Goal: Information Seeking & Learning: Learn about a topic

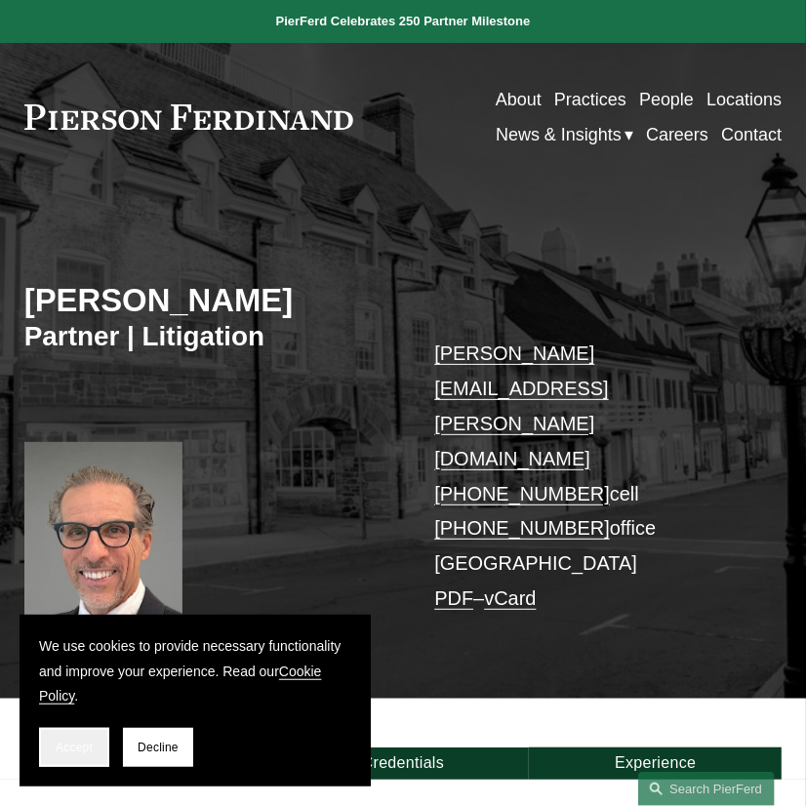
click at [67, 753] on span "Accept" at bounding box center [74, 748] width 37 height 14
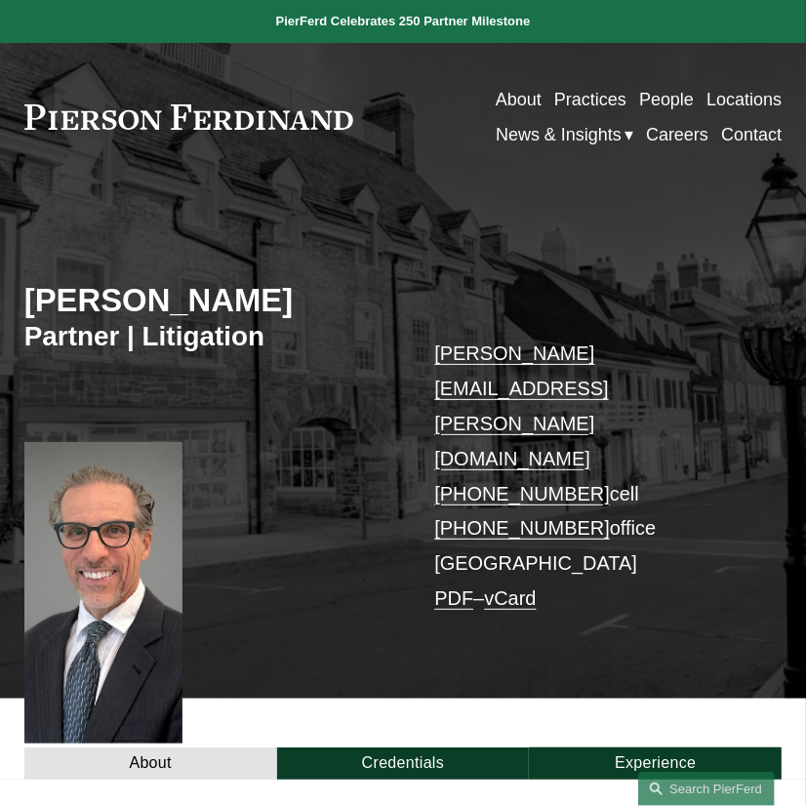
click at [353, 531] on div "[PERSON_NAME] Partner | Litigation [PERSON_NAME][EMAIL_ADDRESS][PERSON_NAME][DO…" at bounding box center [403, 457] width 806 height 483
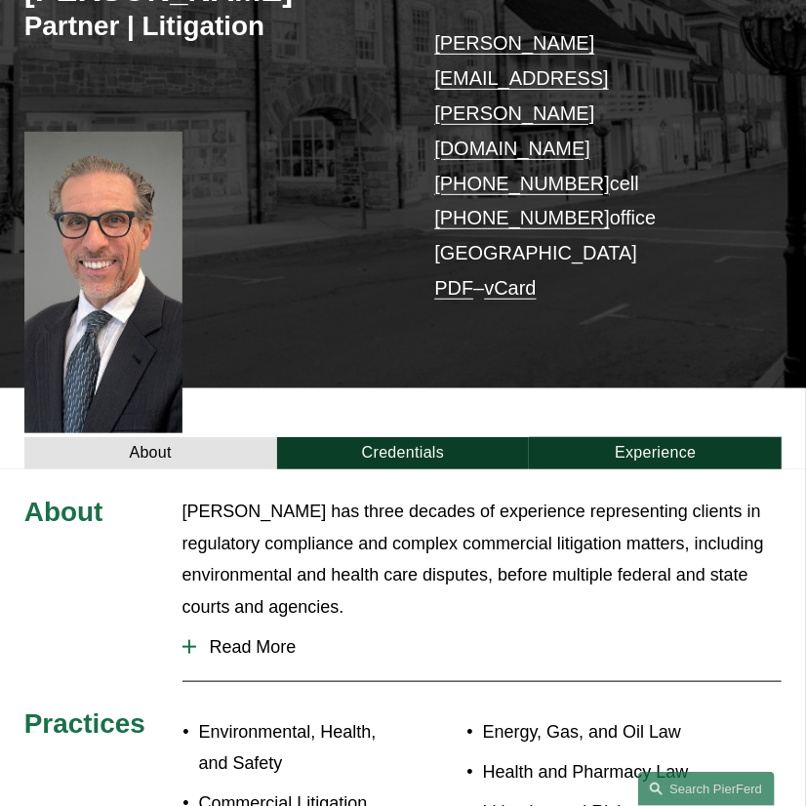
scroll to position [325, 0]
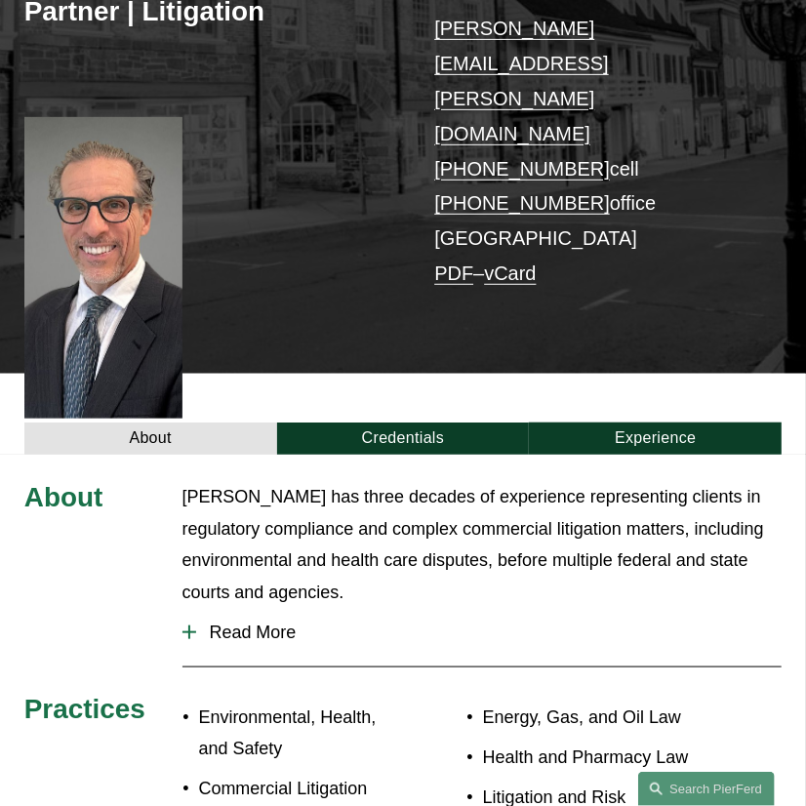
click at [417, 623] on span "Read More" at bounding box center [489, 633] width 586 height 20
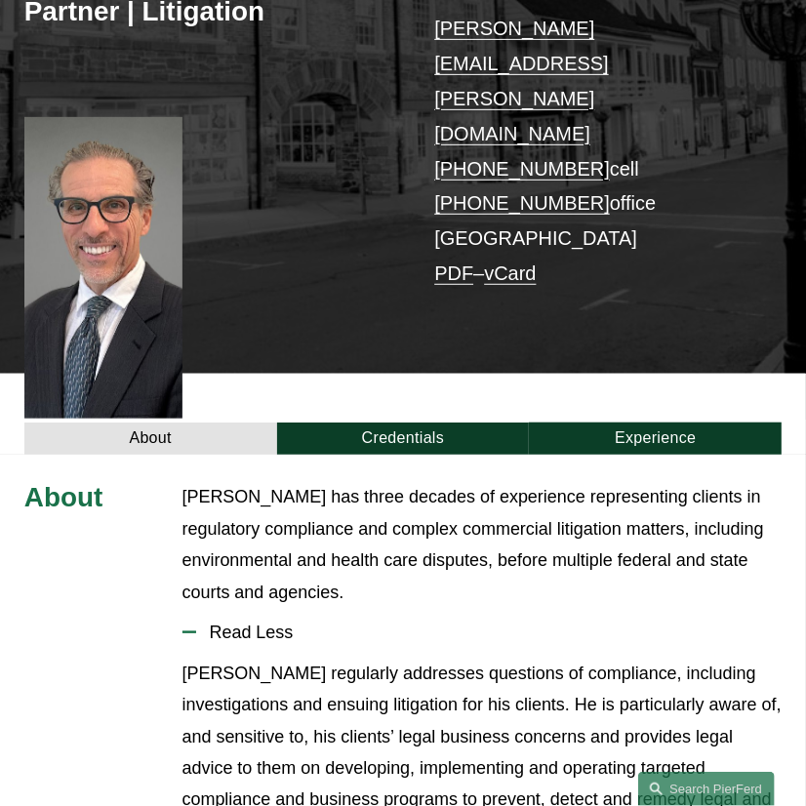
click at [417, 623] on span "Read Less" at bounding box center [489, 633] width 586 height 20
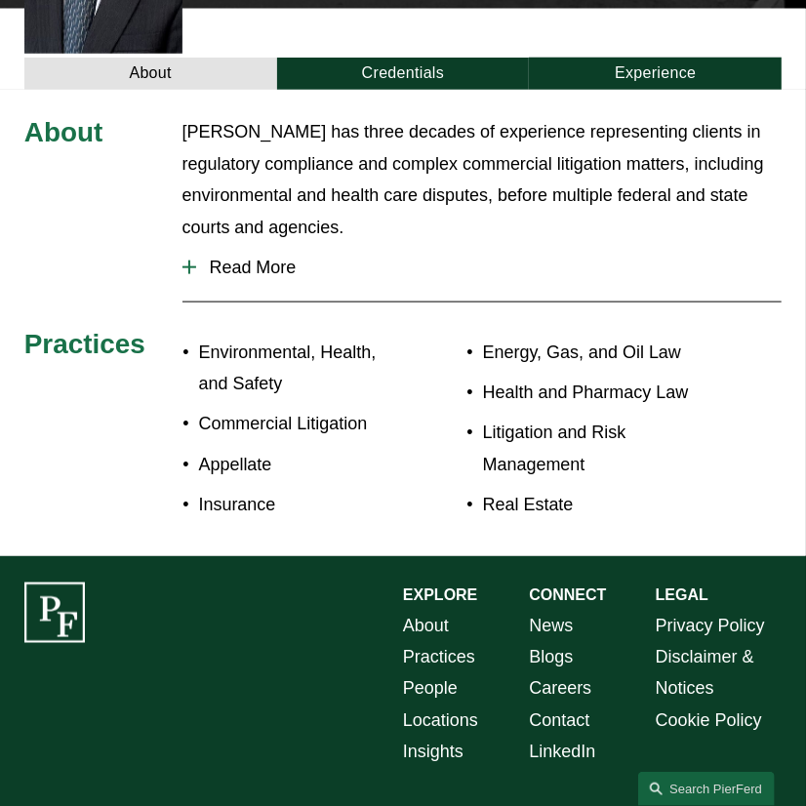
scroll to position [0, 0]
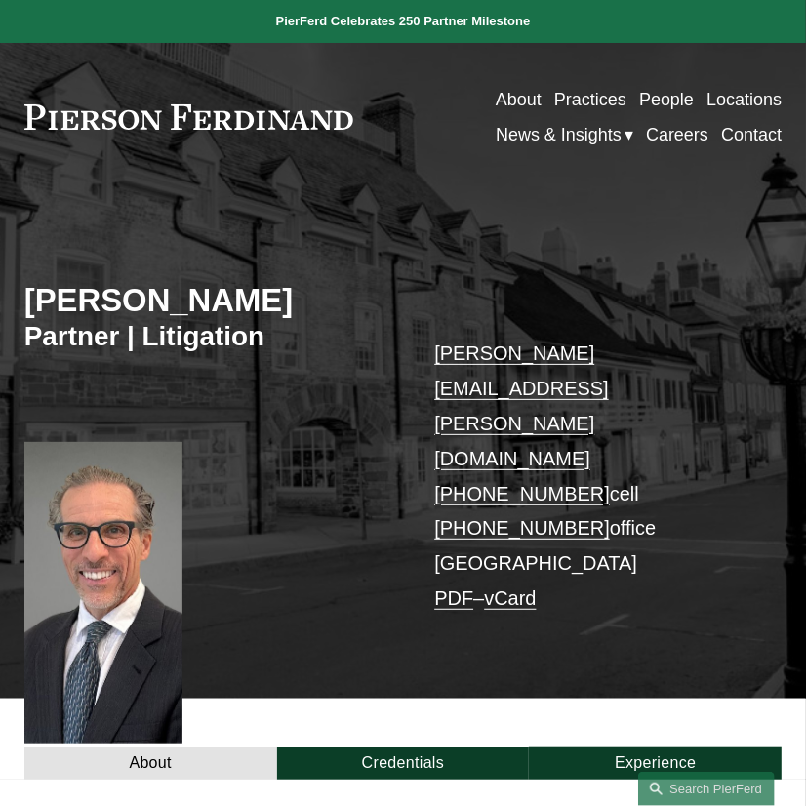
click at [90, 527] on div at bounding box center [103, 593] width 158 height 302
click at [361, 525] on div "[PERSON_NAME] Partner | Litigation [PERSON_NAME][EMAIL_ADDRESS][PERSON_NAME][DO…" at bounding box center [403, 457] width 806 height 483
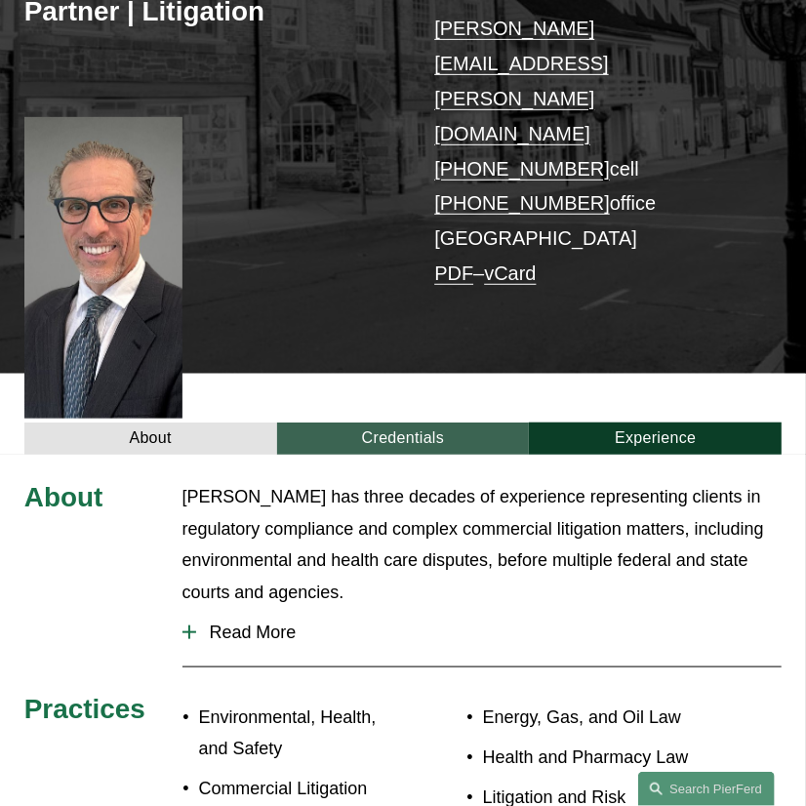
click at [411, 423] on link "Credentials" at bounding box center [403, 439] width 253 height 32
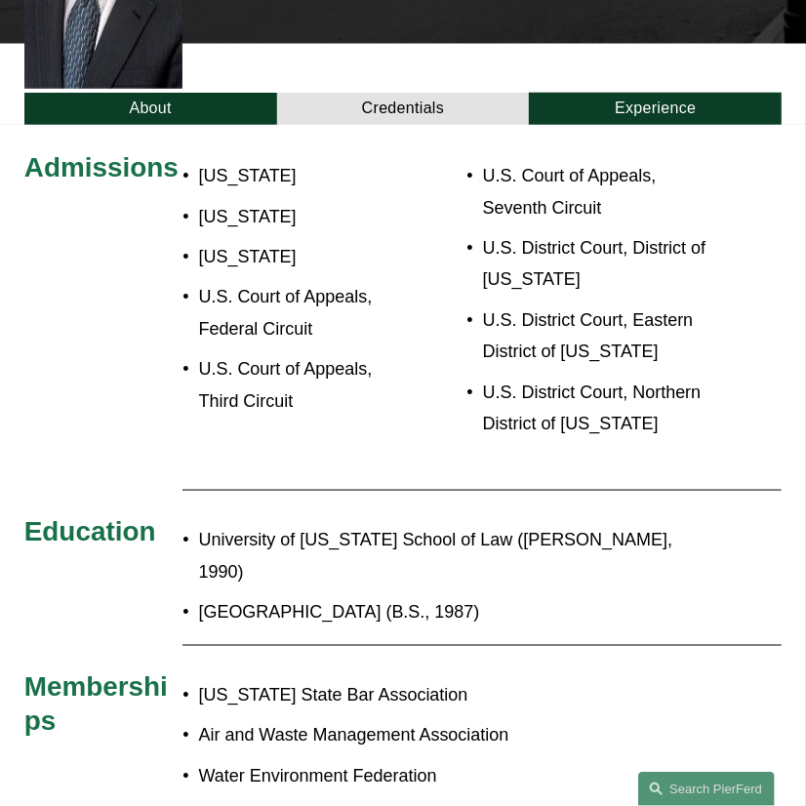
scroll to position [650, 0]
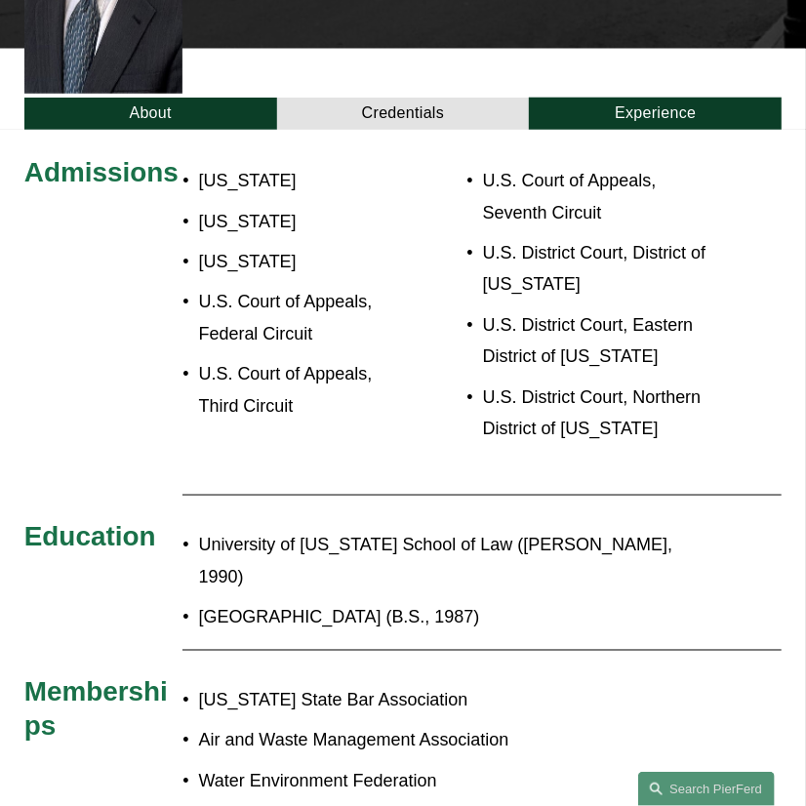
click at [435, 529] on p "University of [US_STATE] School of Law ([PERSON_NAME], 1990)" at bounding box center [443, 560] width 489 height 63
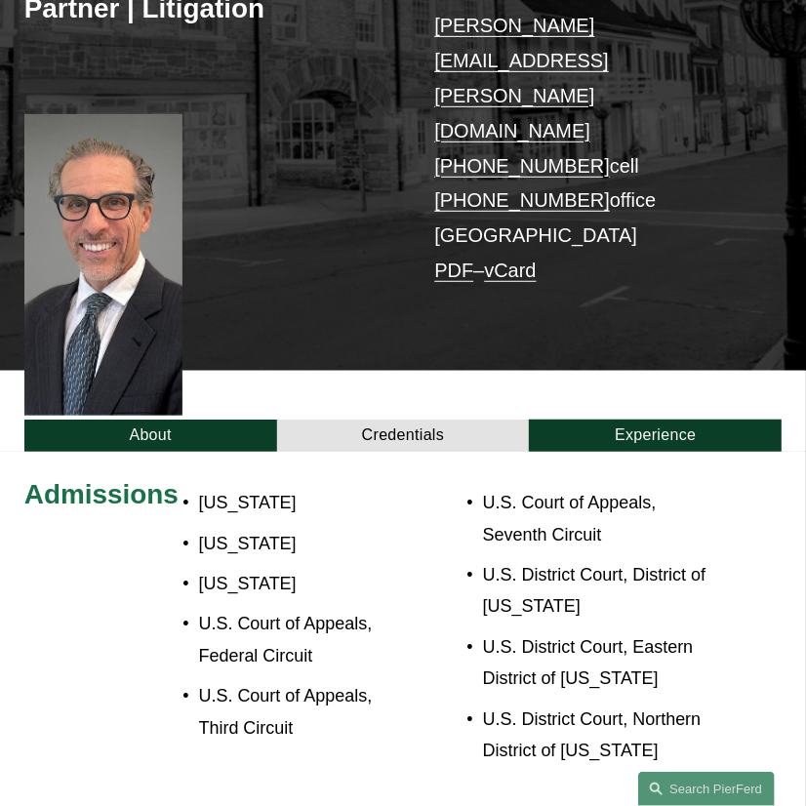
scroll to position [325, 0]
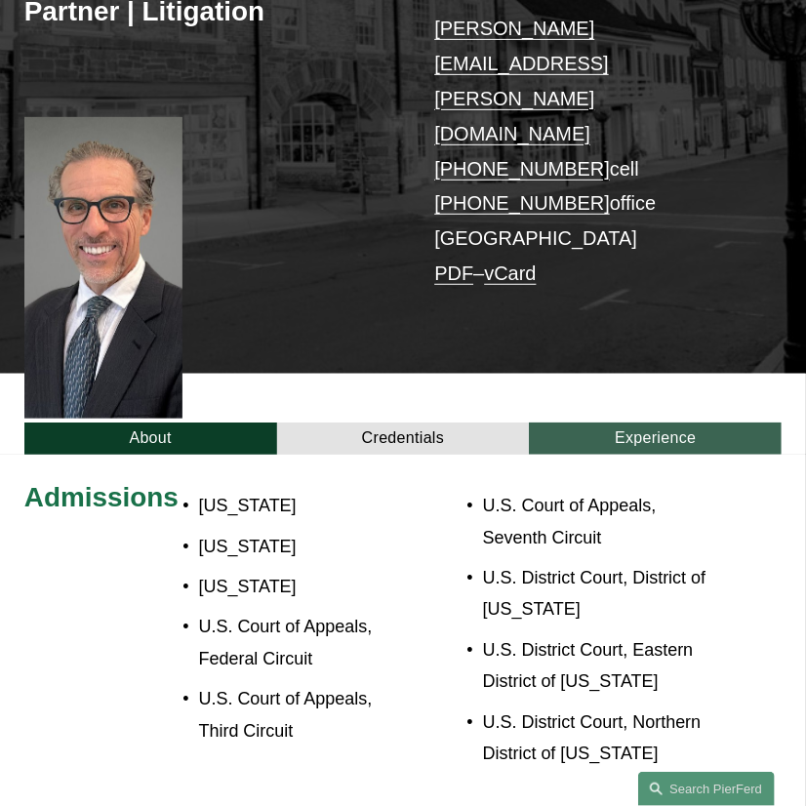
click at [668, 423] on link "Experience" at bounding box center [655, 439] width 253 height 32
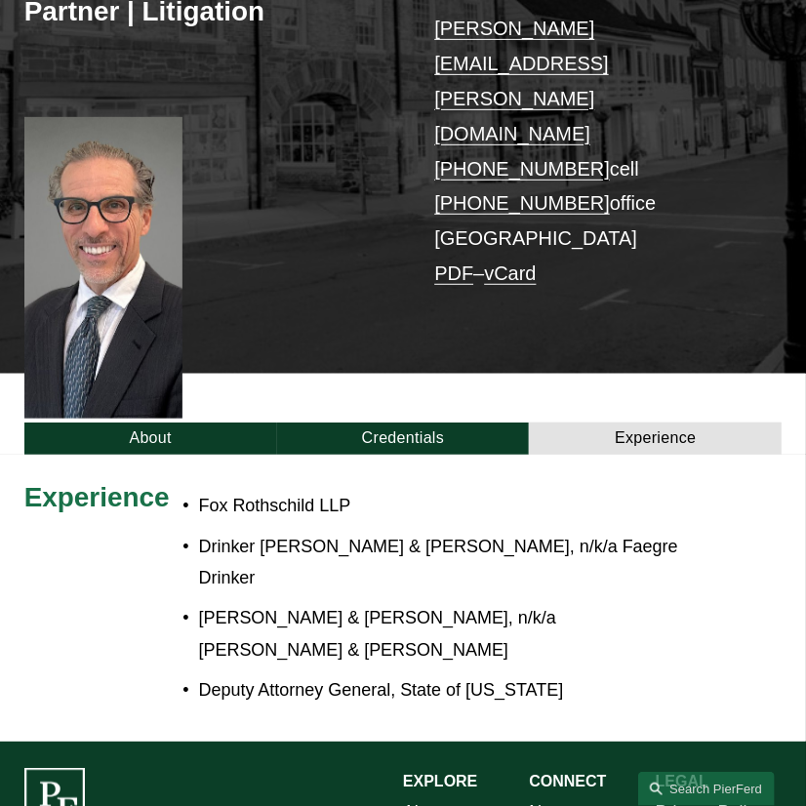
click at [655, 490] on ul "Fox Rothschild LLP Drinker [PERSON_NAME] & [PERSON_NAME], n/k/a Faegre Drinker …" at bounding box center [434, 598] width 505 height 216
click at [675, 531] on p "Drinker [PERSON_NAME] & [PERSON_NAME], n/k/a Faegre Drinker" at bounding box center [443, 562] width 489 height 63
click at [674, 490] on ul "Fox Rothschild LLP Drinker [PERSON_NAME] & [PERSON_NAME], n/k/a Faegre Drinker …" at bounding box center [434, 598] width 505 height 216
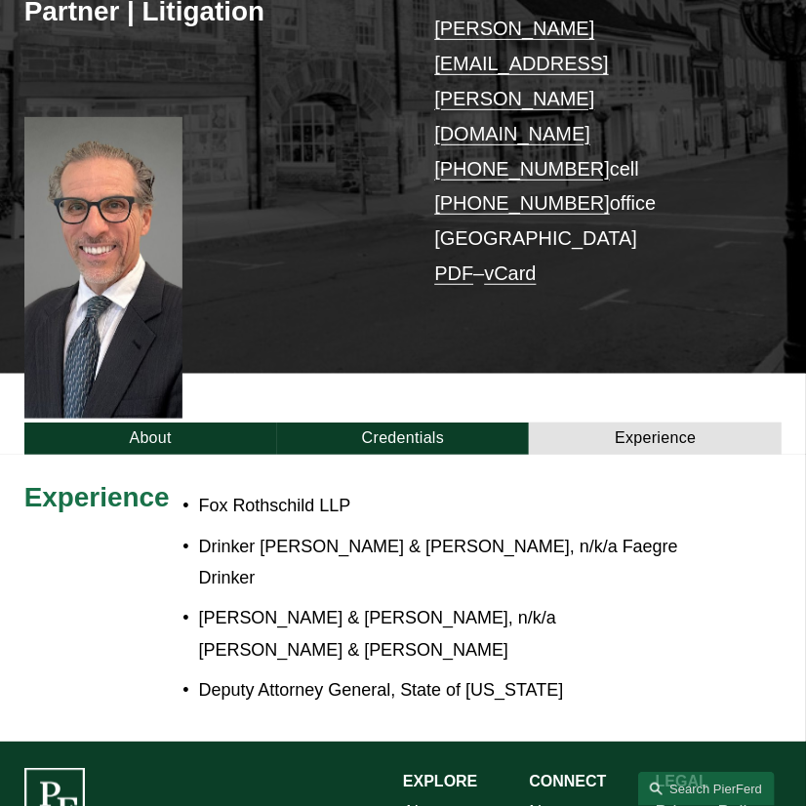
click at [674, 490] on ul "Fox Rothschild LLP Drinker [PERSON_NAME] & [PERSON_NAME], n/k/a Faegre Drinker …" at bounding box center [434, 598] width 505 height 216
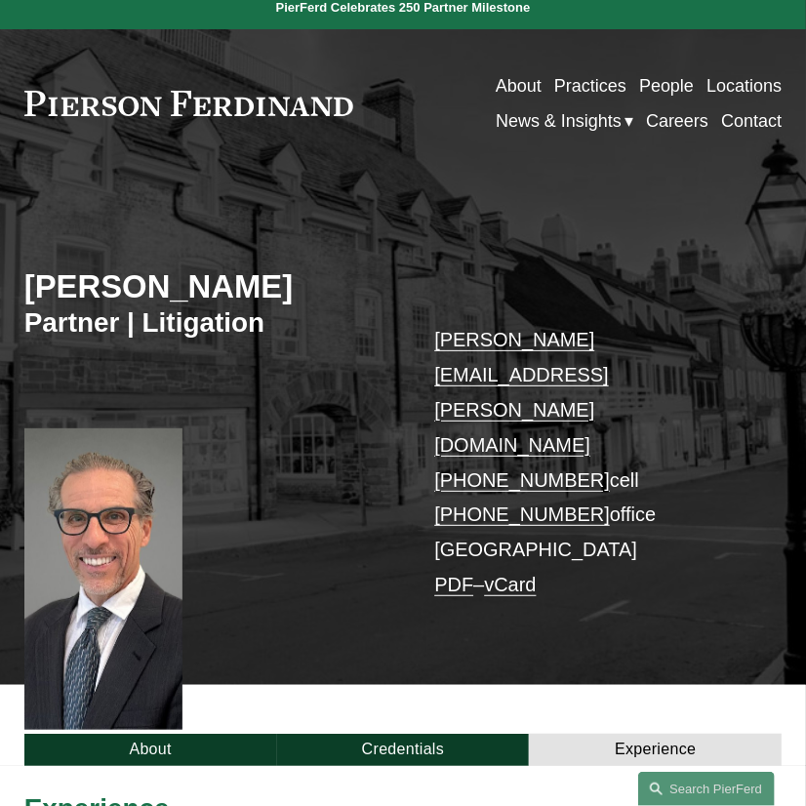
scroll to position [0, 0]
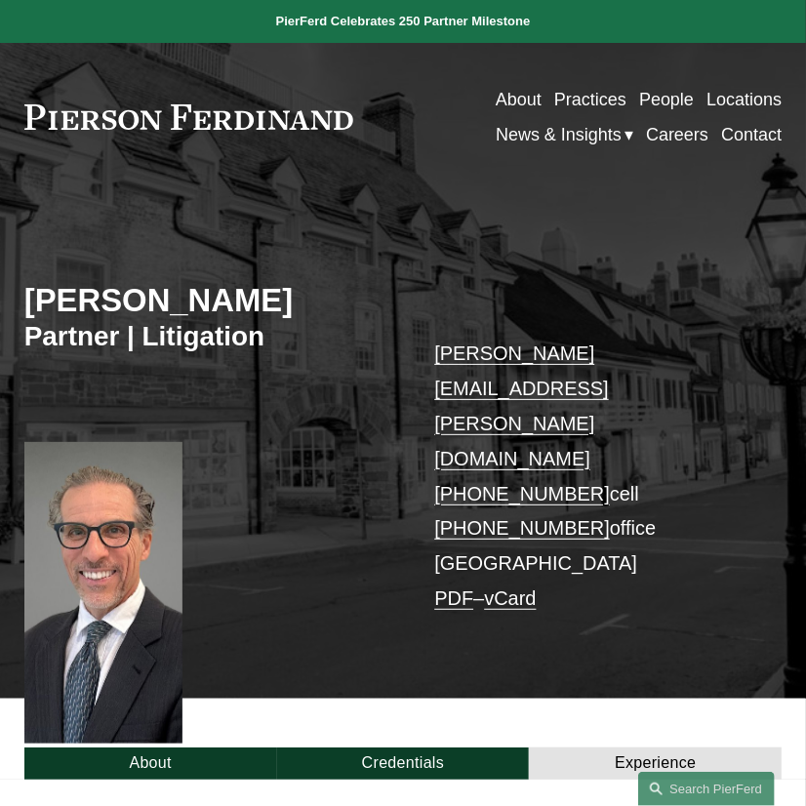
click at [391, 539] on div "[PERSON_NAME] Partner | Litigation [PERSON_NAME][EMAIL_ADDRESS][PERSON_NAME][DO…" at bounding box center [403, 457] width 806 height 483
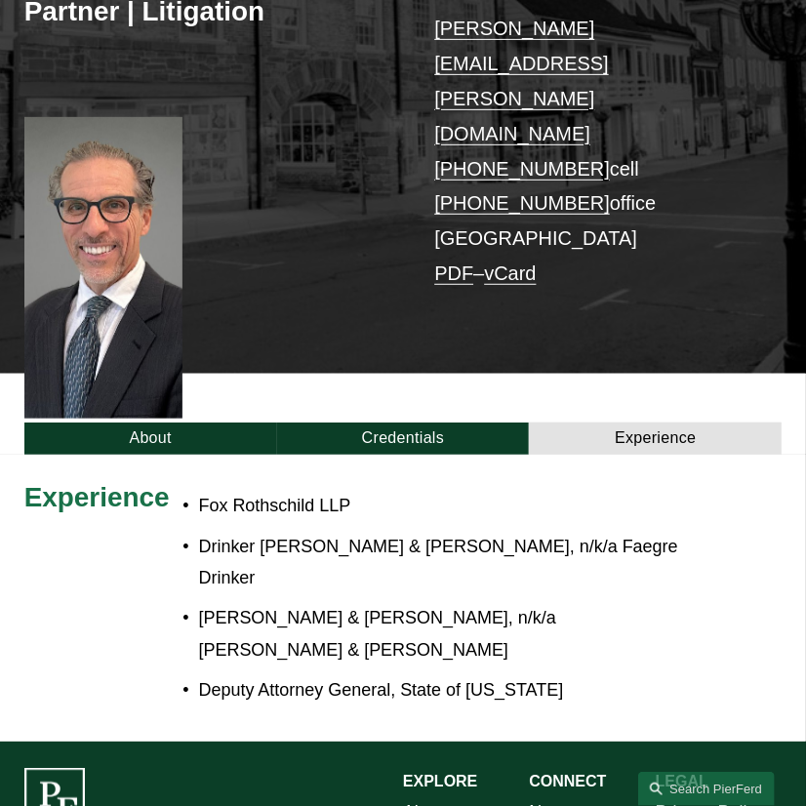
click at [405, 490] on p "Fox Rothschild LLP" at bounding box center [443, 505] width 489 height 31
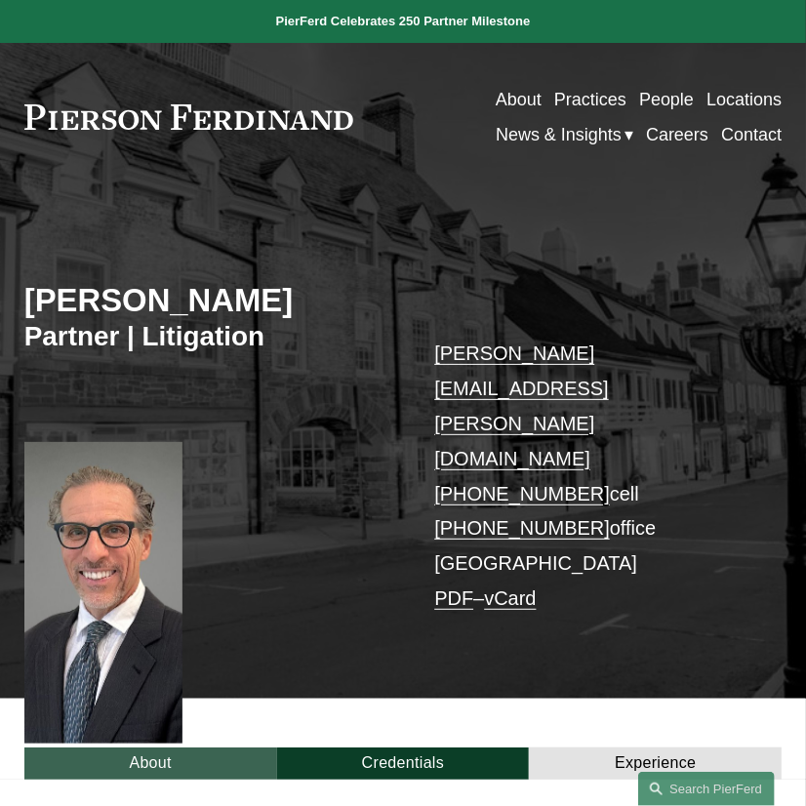
click at [144, 747] on link "About" at bounding box center [150, 763] width 253 height 32
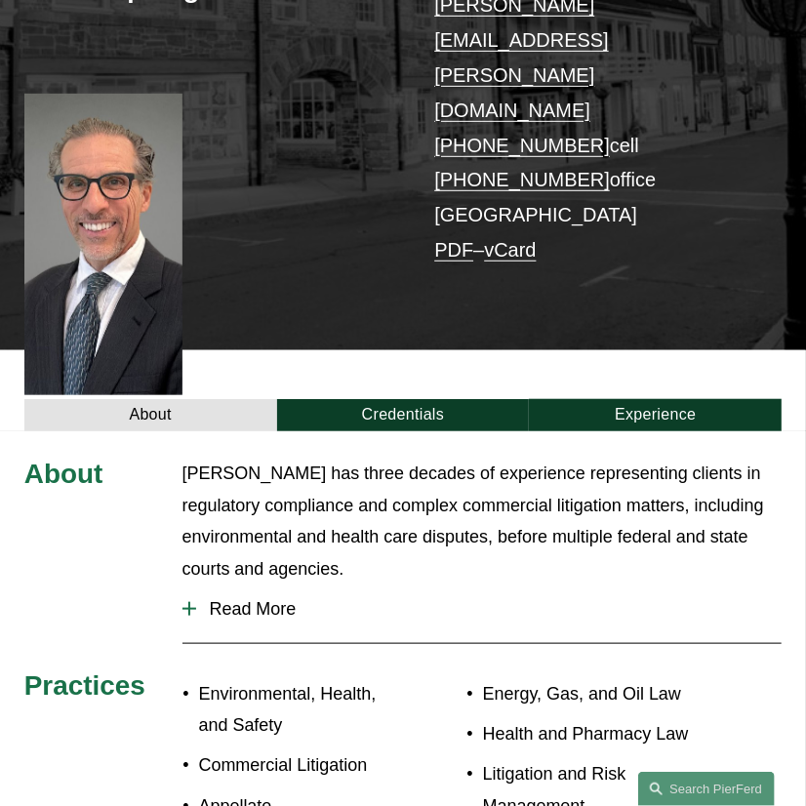
scroll to position [325, 0]
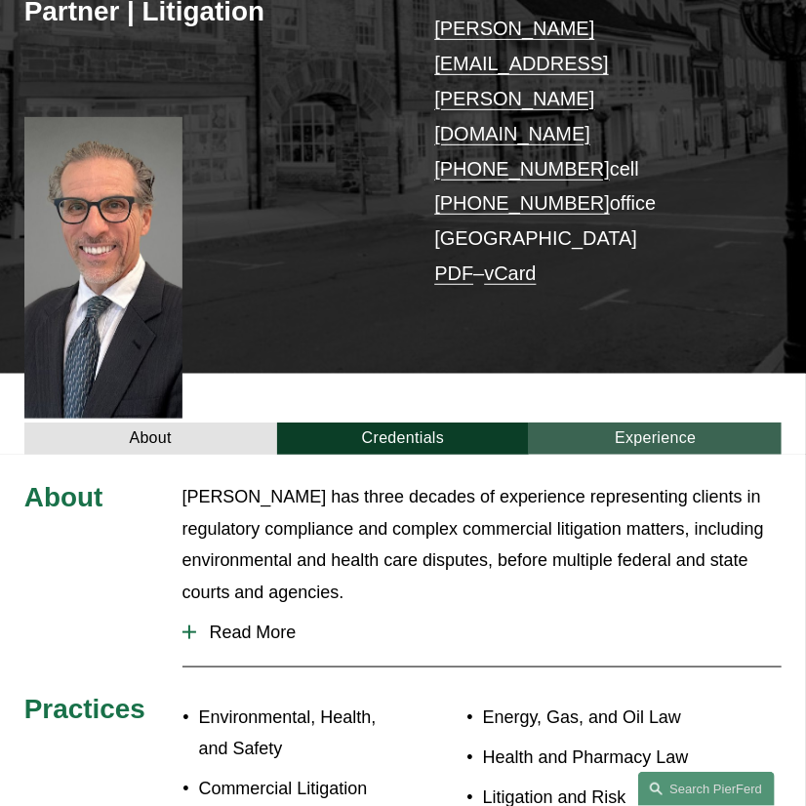
click at [630, 423] on link "Experience" at bounding box center [655, 439] width 253 height 32
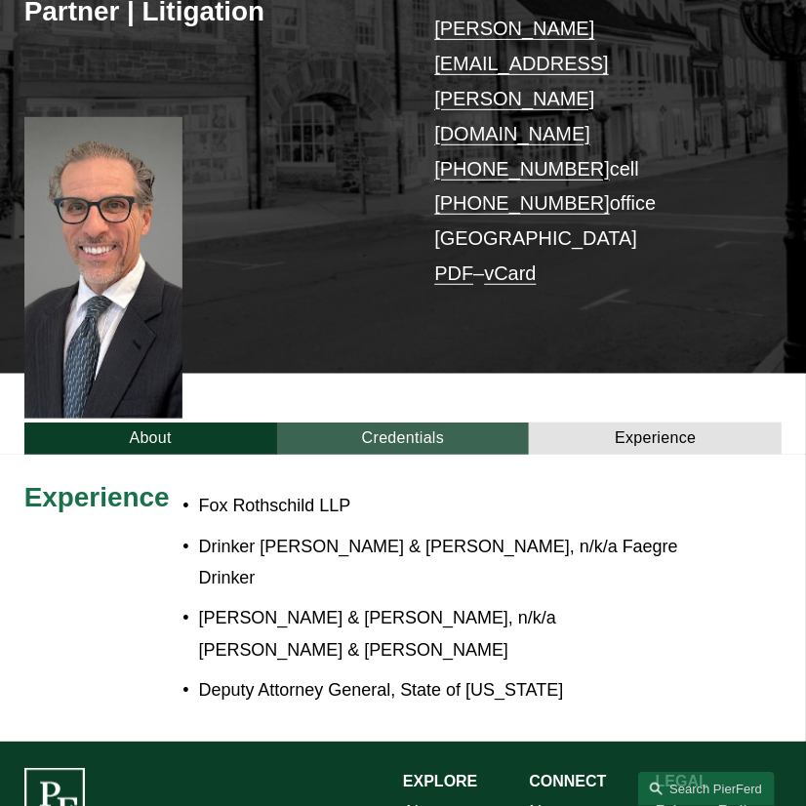
click at [508, 423] on link "Credentials" at bounding box center [403, 439] width 253 height 32
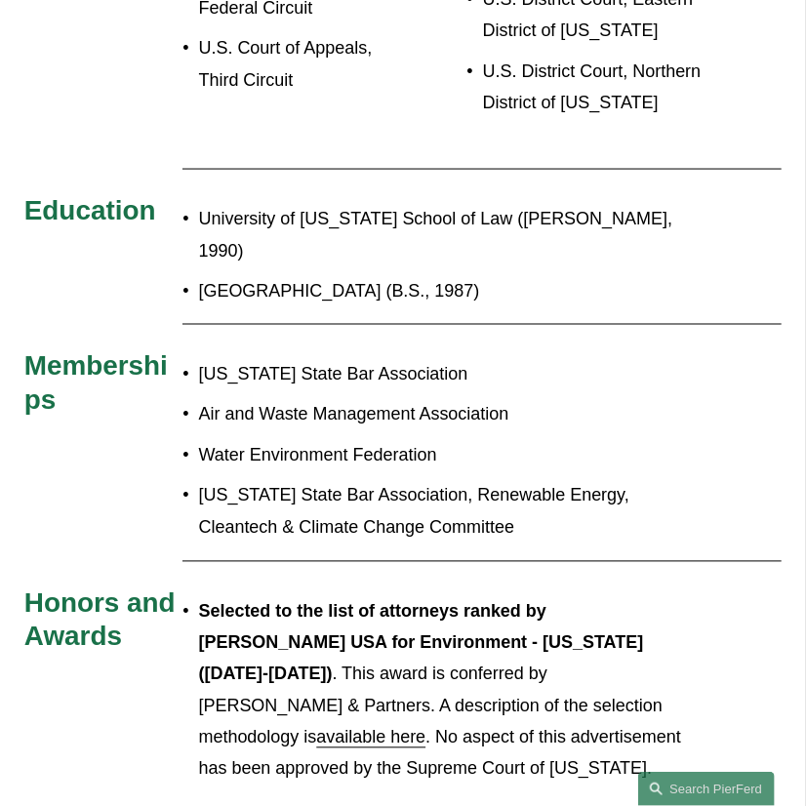
scroll to position [0, 0]
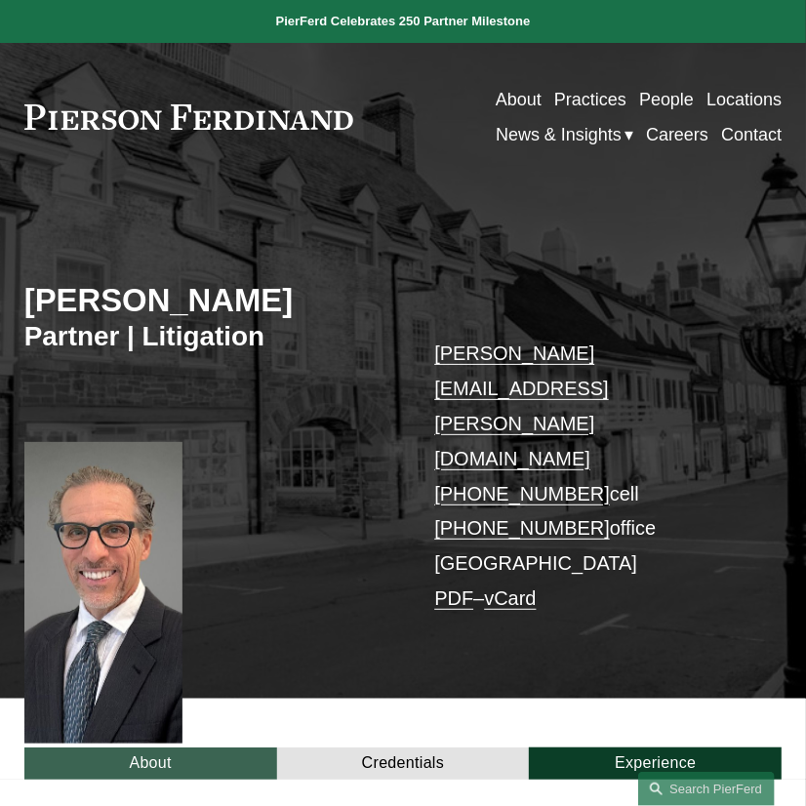
click at [198, 747] on link "About" at bounding box center [150, 763] width 253 height 32
